Goal: Task Accomplishment & Management: Use online tool/utility

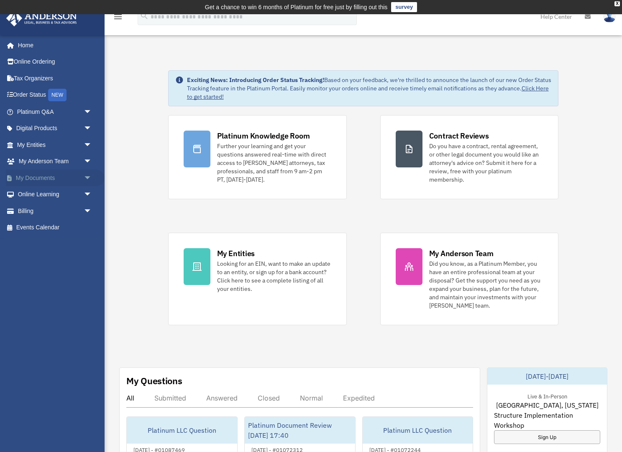
click at [85, 175] on span "arrow_drop_down" at bounding box center [92, 177] width 17 height 17
click at [37, 193] on link "Box" at bounding box center [58, 194] width 93 height 17
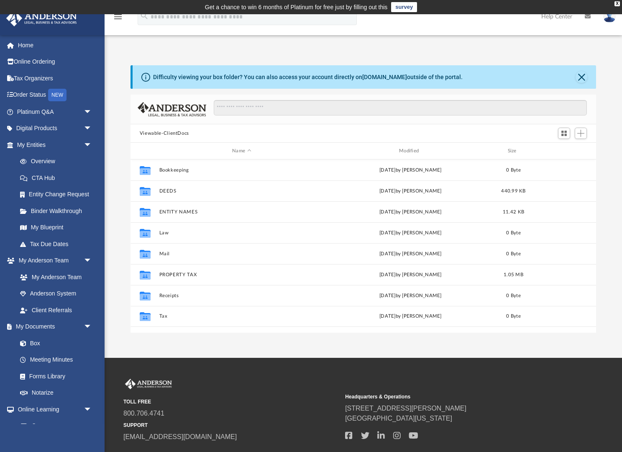
scroll to position [190, 466]
click at [582, 131] on span "Add" at bounding box center [580, 133] width 7 height 7
click at [565, 166] on li "New Folder" at bounding box center [568, 162] width 27 height 9
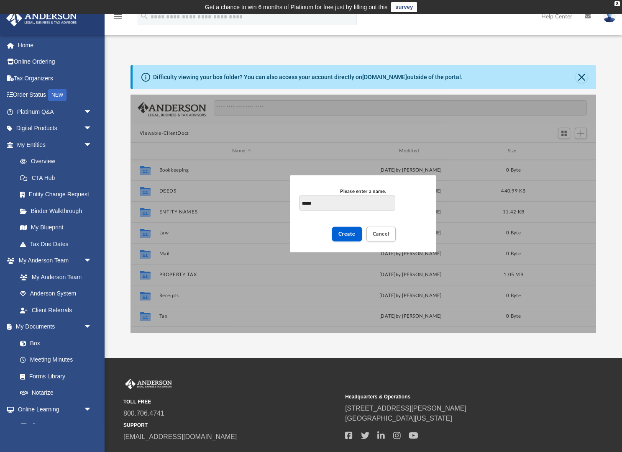
type input "*****"
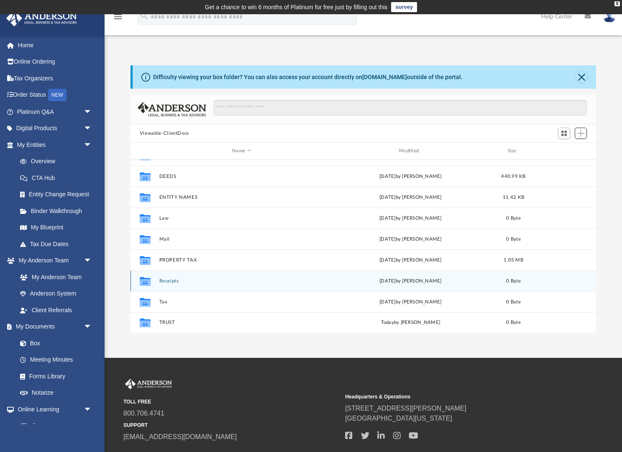
scroll to position [15, 0]
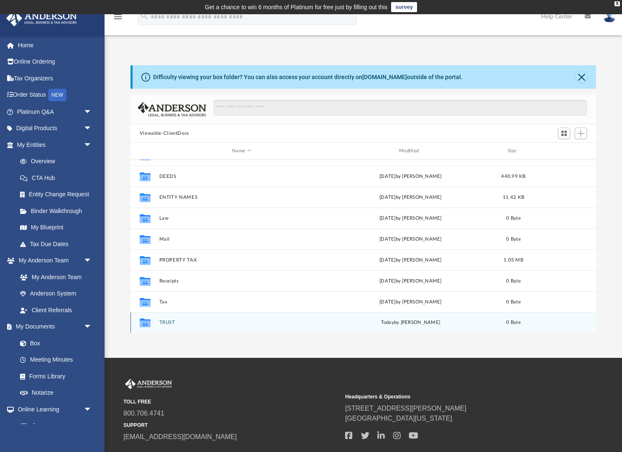
click at [168, 322] on button "TRUST" at bounding box center [241, 321] width 165 height 5
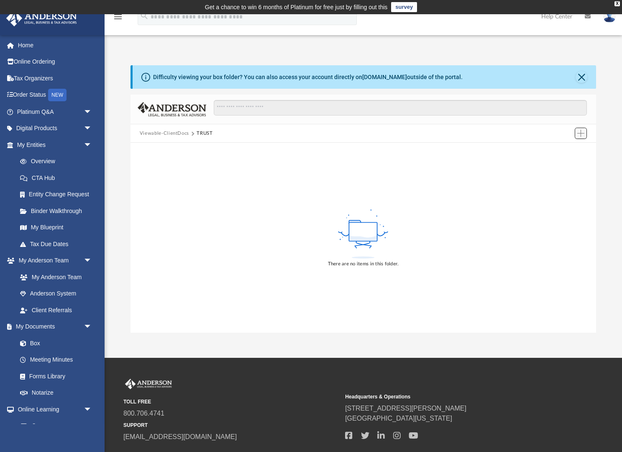
click at [581, 132] on span "Add" at bounding box center [580, 133] width 7 height 7
click at [566, 150] on li "Upload" at bounding box center [568, 149] width 27 height 9
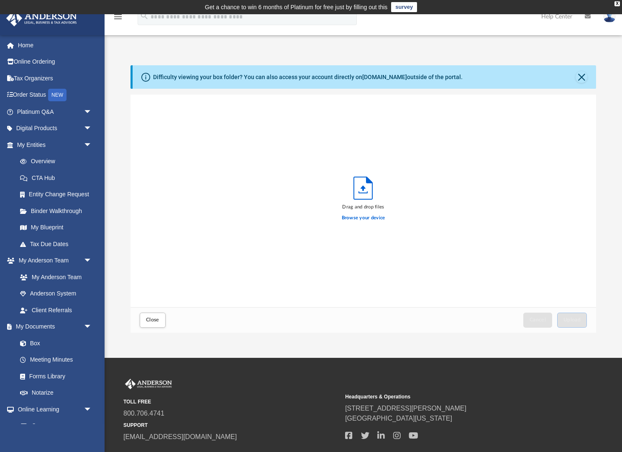
scroll to position [212, 466]
click at [361, 217] on label "Browse your device" at bounding box center [363, 218] width 43 height 8
click at [0, 0] on input "Browse your device" at bounding box center [0, 0] width 0 height 0
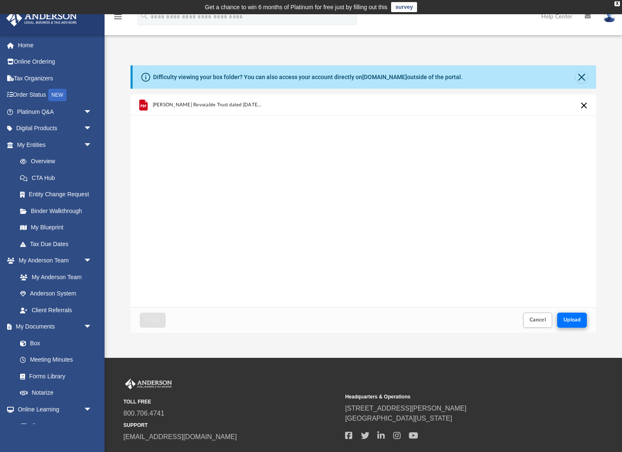
click at [573, 321] on span "Upload" at bounding box center [572, 319] width 18 height 5
